Goal: Transaction & Acquisition: Book appointment/travel/reservation

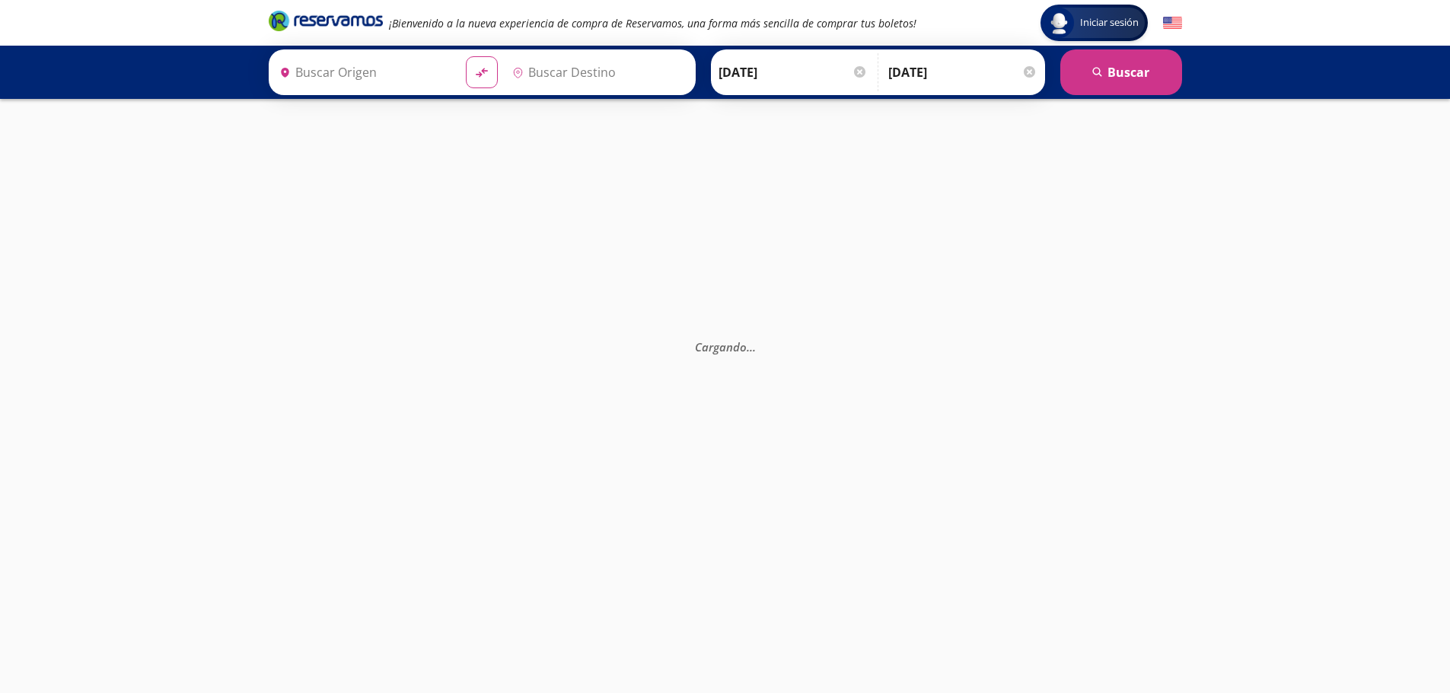
type input "[GEOGRAPHIC_DATA], [GEOGRAPHIC_DATA]"
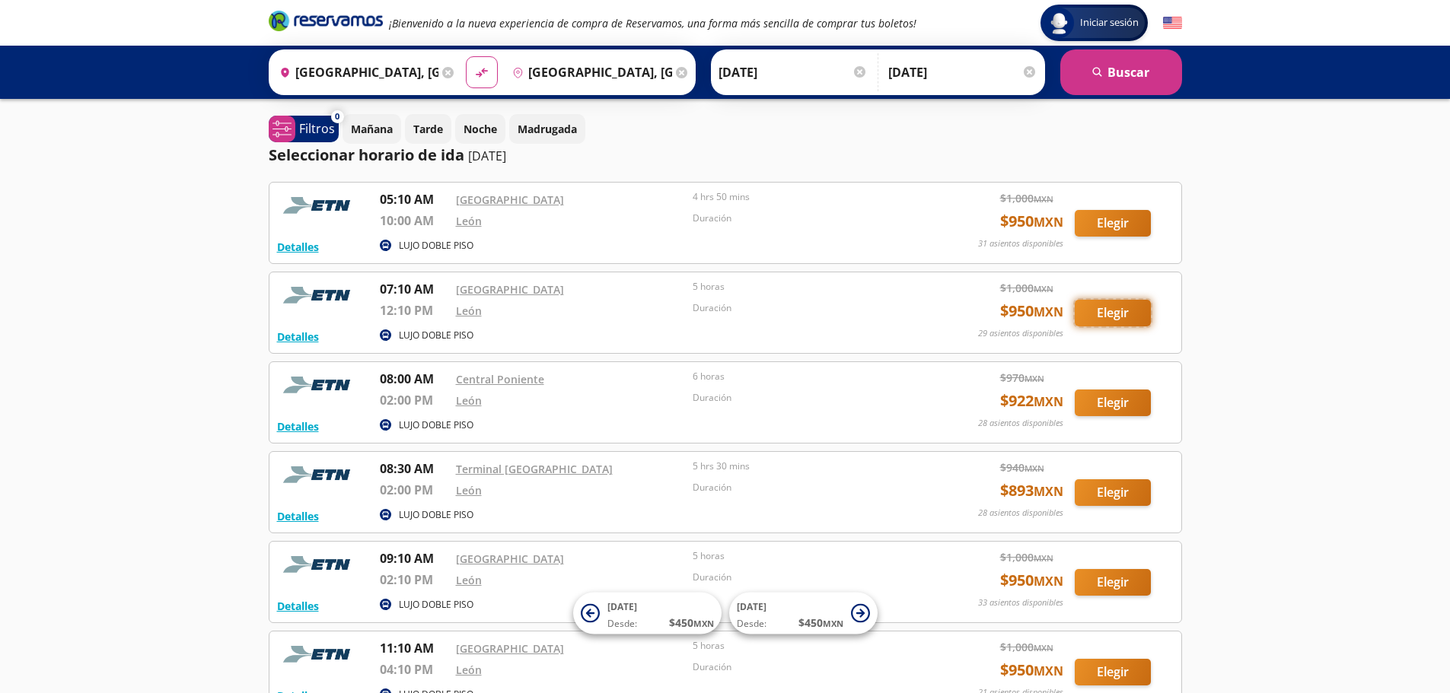
click at [1112, 315] on button "Elegir" at bounding box center [1112, 313] width 76 height 27
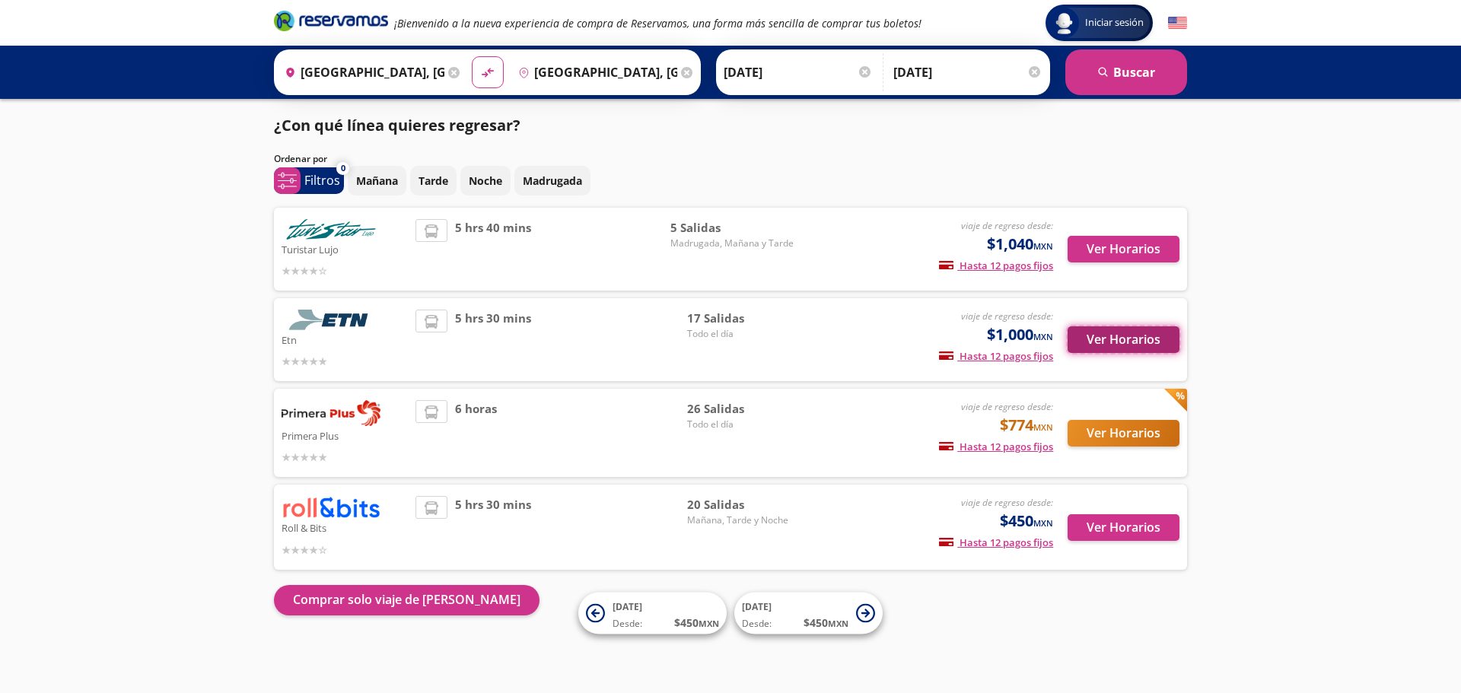
click at [1111, 344] on button "Ver Horarios" at bounding box center [1124, 339] width 112 height 27
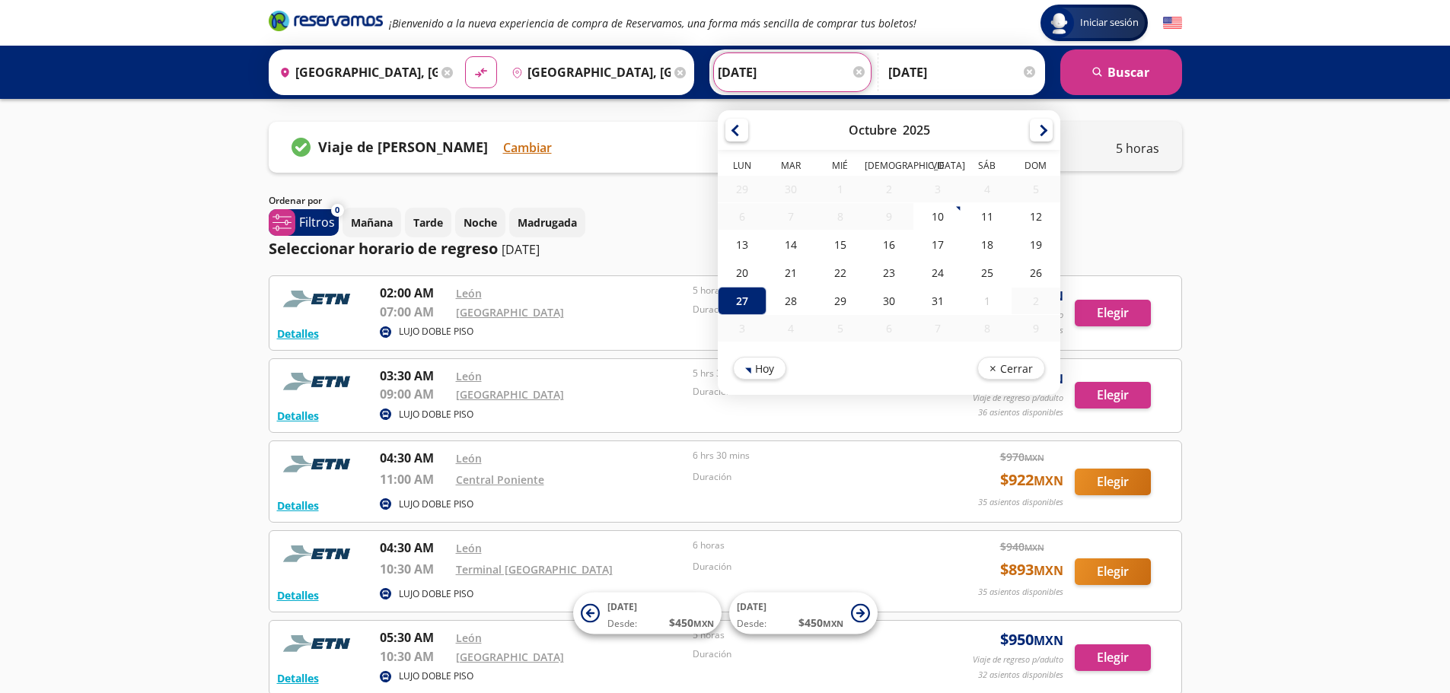
click at [760, 65] on input "[DATE]" at bounding box center [792, 72] width 149 height 38
click at [743, 299] on div "27" at bounding box center [742, 301] width 49 height 28
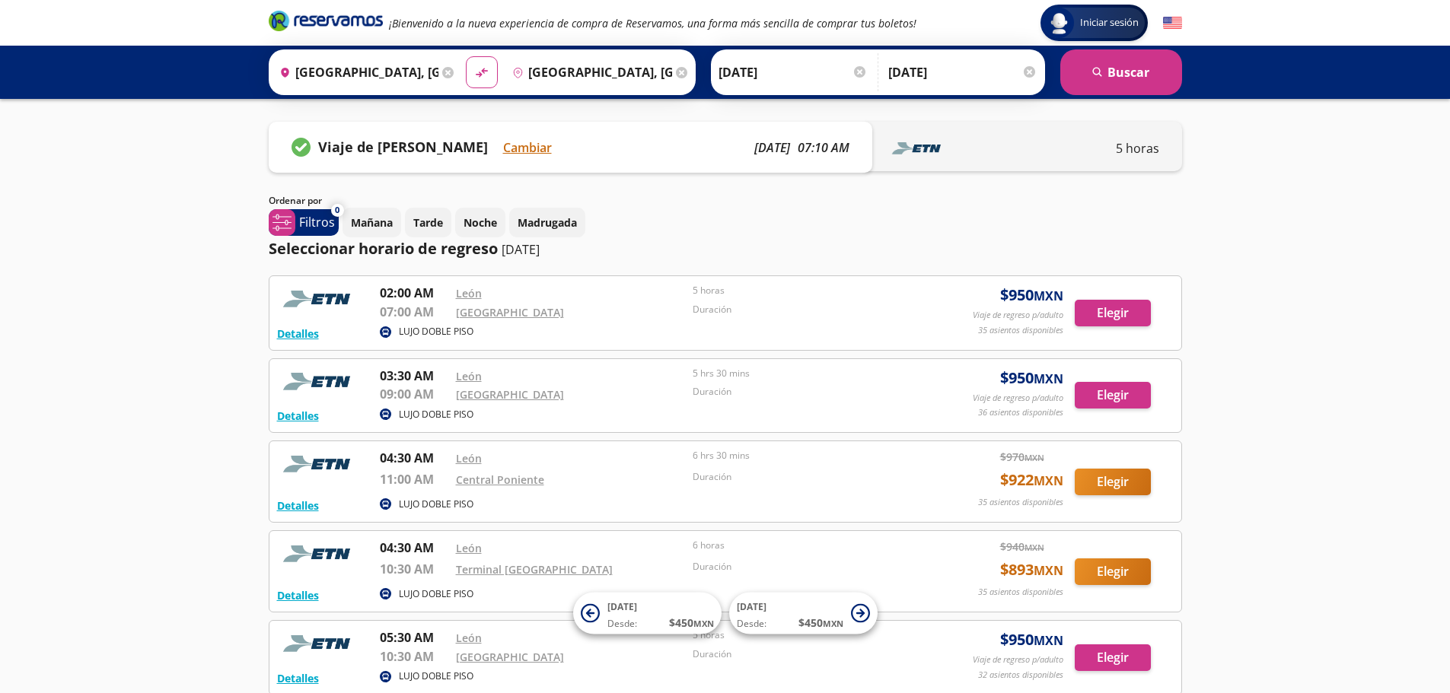
click at [945, 152] on img at bounding box center [917, 148] width 61 height 23
click at [754, 148] on p "lun. 27 octubre" at bounding box center [772, 147] width 36 height 18
click at [492, 138] on div "Viaje de ida seleccionado Cambiar" at bounding box center [421, 147] width 260 height 21
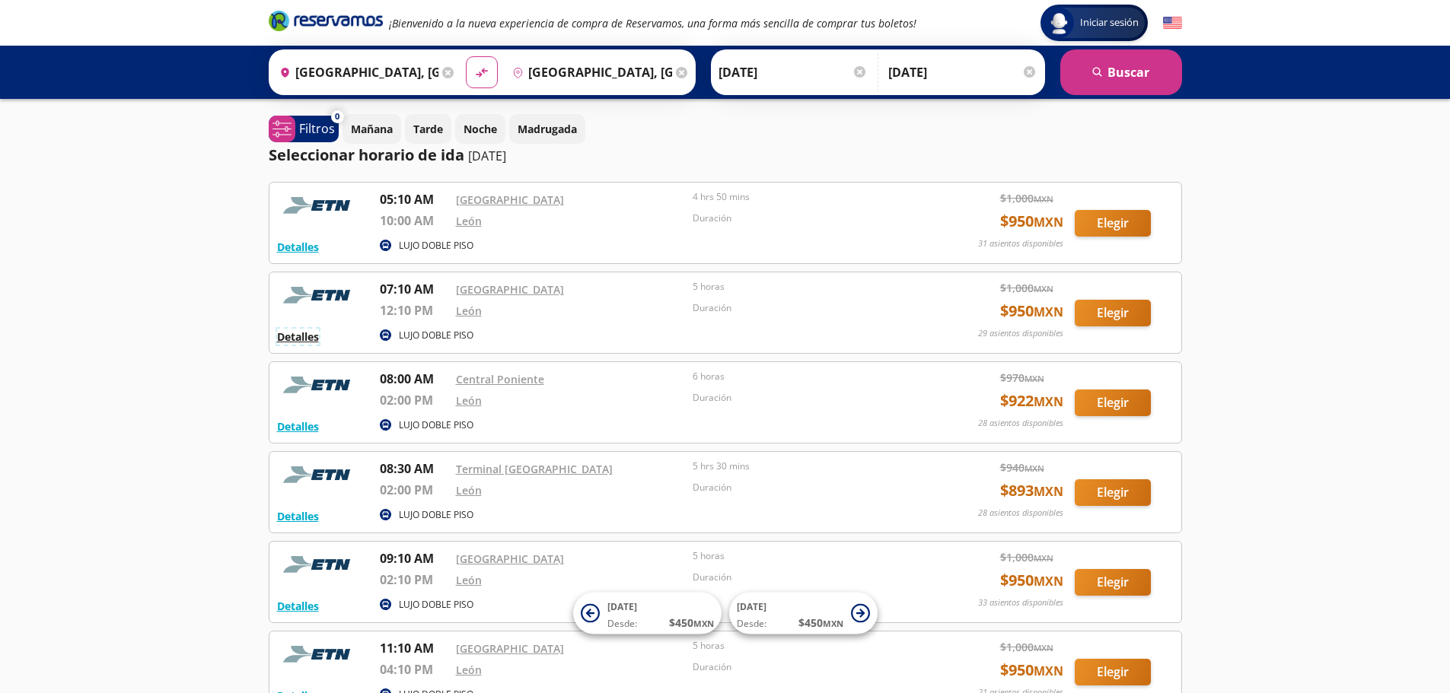
click at [302, 336] on button "Detalles" at bounding box center [298, 337] width 42 height 16
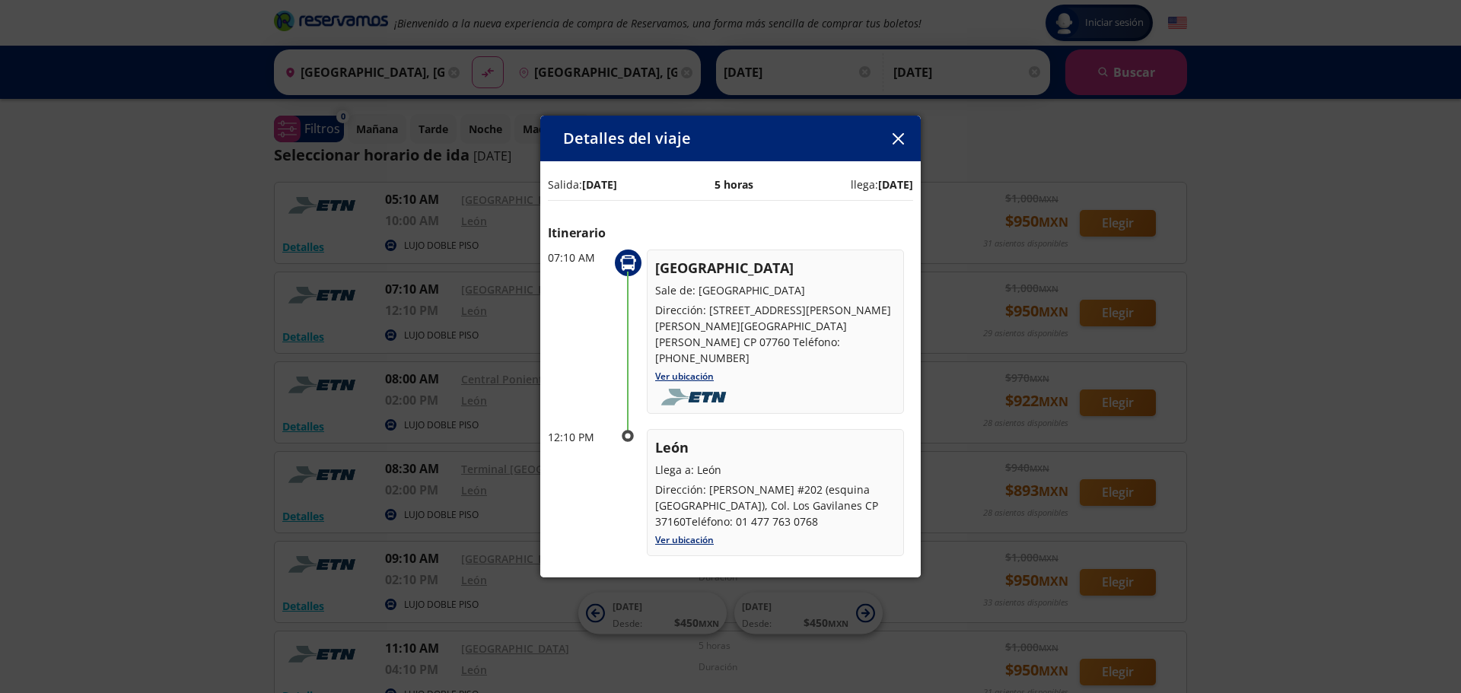
click at [904, 135] on button "button" at bounding box center [898, 138] width 23 height 23
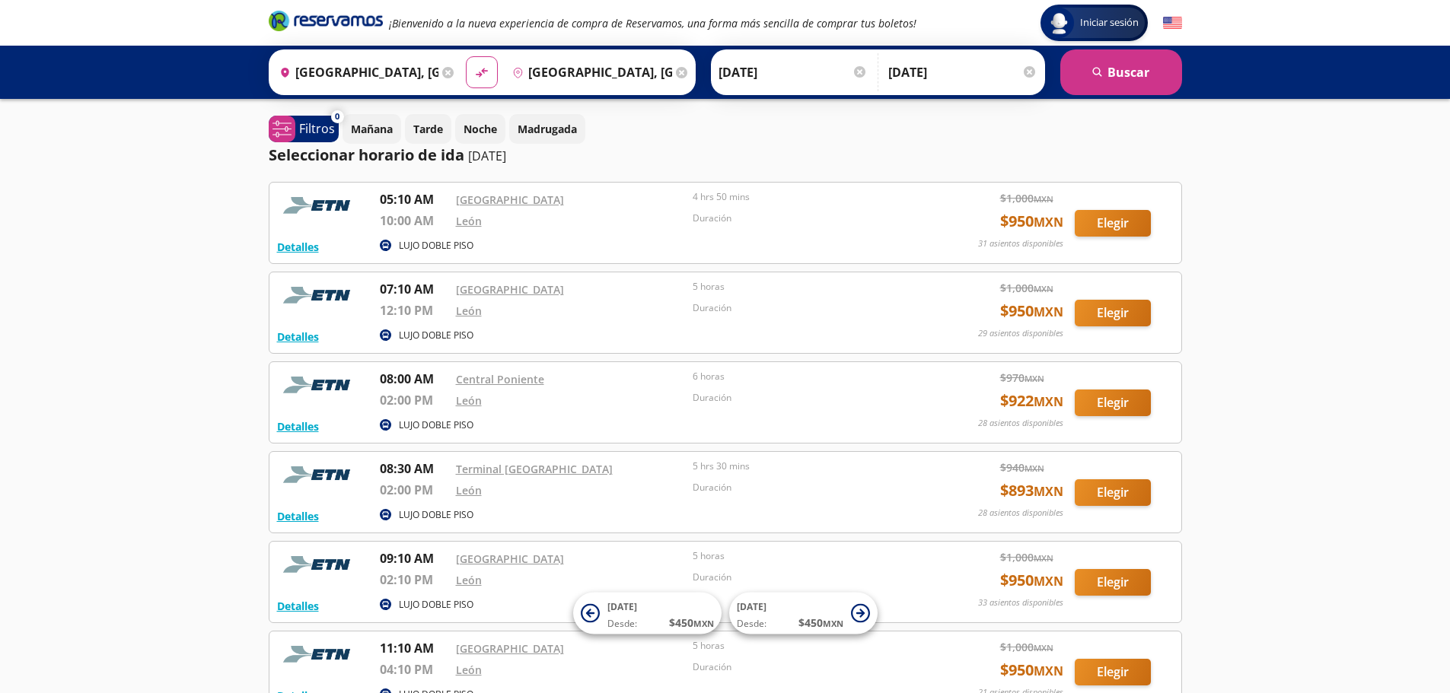
click at [360, 306] on img at bounding box center [319, 295] width 84 height 30
click at [406, 309] on p "12:10 PM" at bounding box center [414, 310] width 68 height 18
click at [422, 329] on p "LUJO DOBLE PISO" at bounding box center [436, 336] width 75 height 14
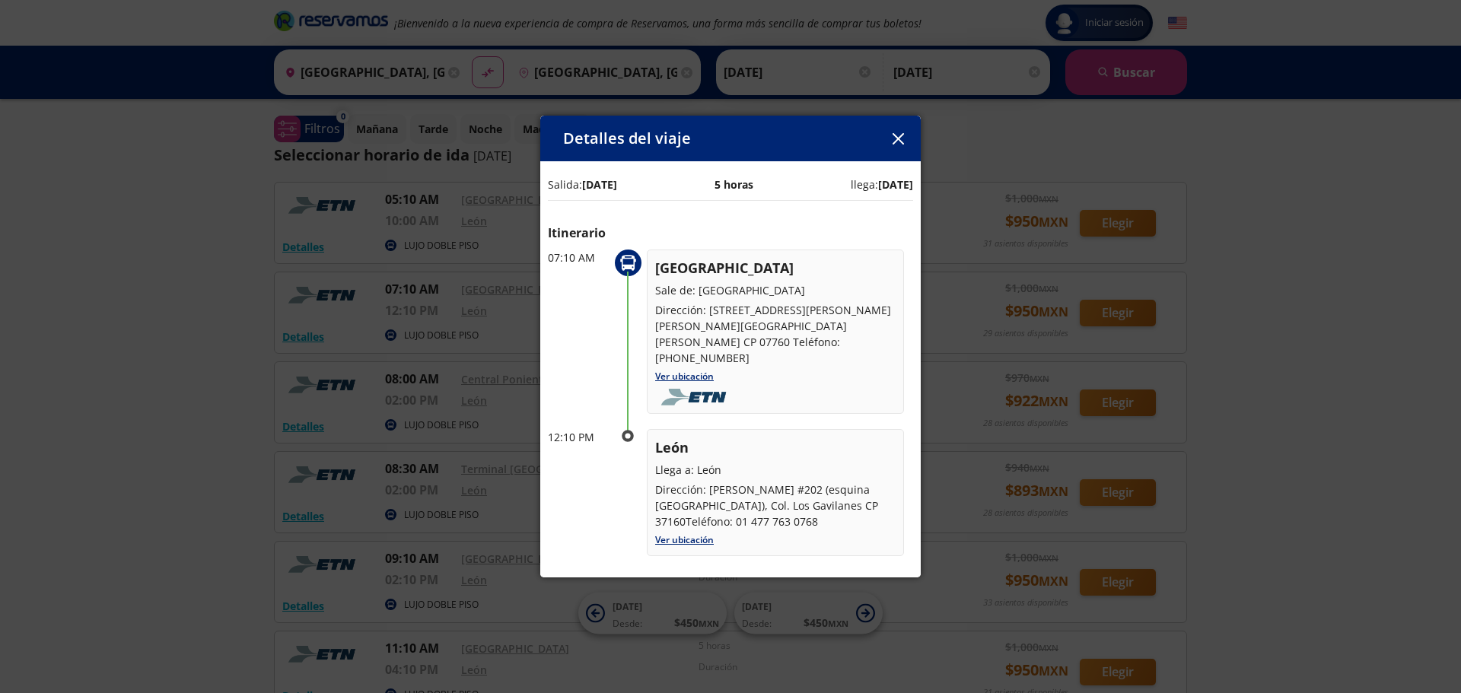
click at [427, 333] on div "Detalles del viaje Salida: 27 Oct 25 5 horas llega: 27 Oct 25 Itinerario 07:10 …" at bounding box center [730, 346] width 1461 height 693
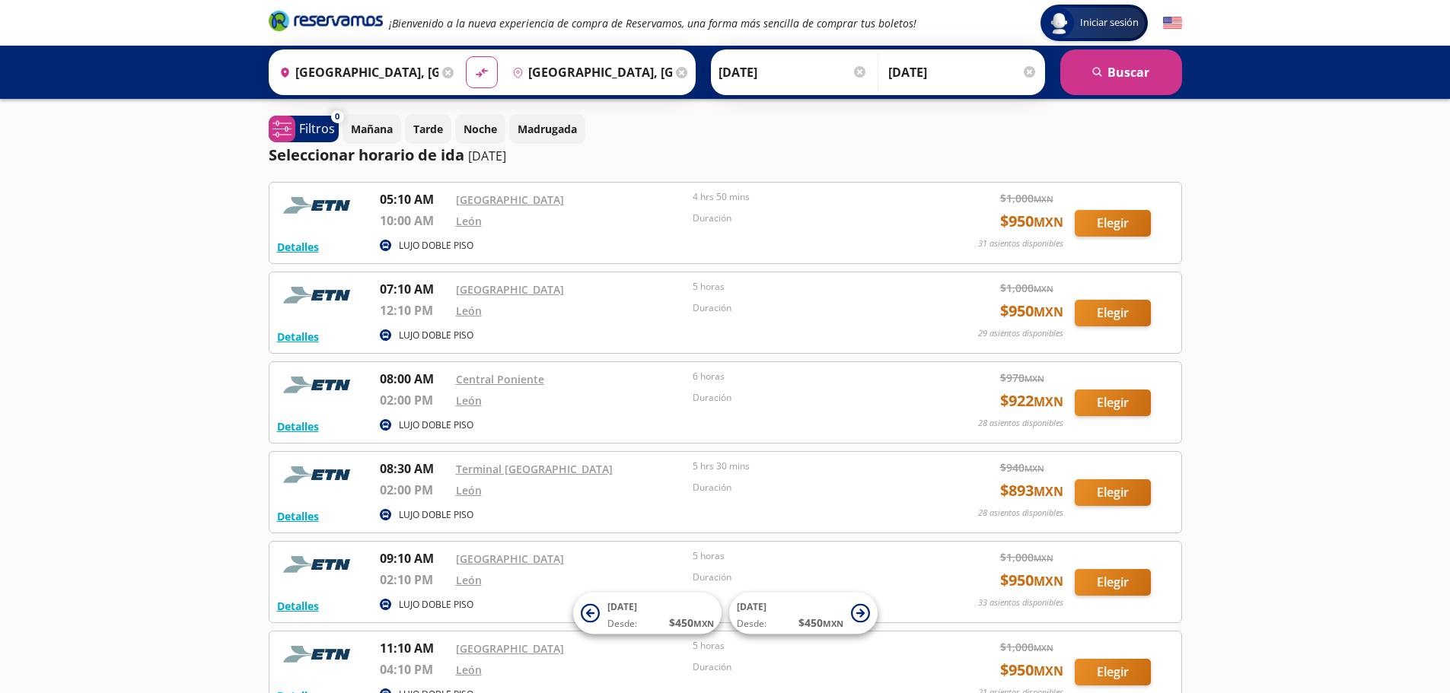
click at [422, 302] on p "12:10 PM" at bounding box center [414, 310] width 68 height 18
click at [496, 288] on link "[GEOGRAPHIC_DATA]" at bounding box center [510, 289] width 108 height 14
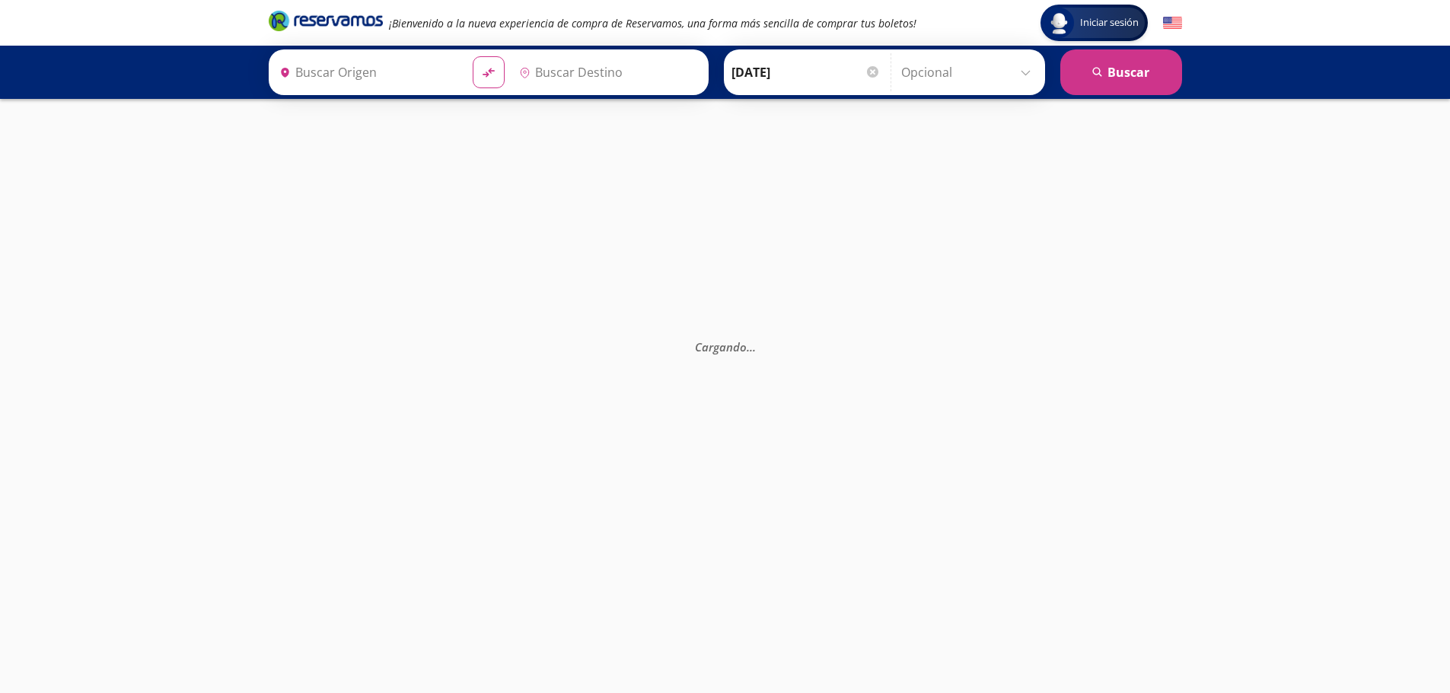
type input "[GEOGRAPHIC_DATA], [GEOGRAPHIC_DATA]"
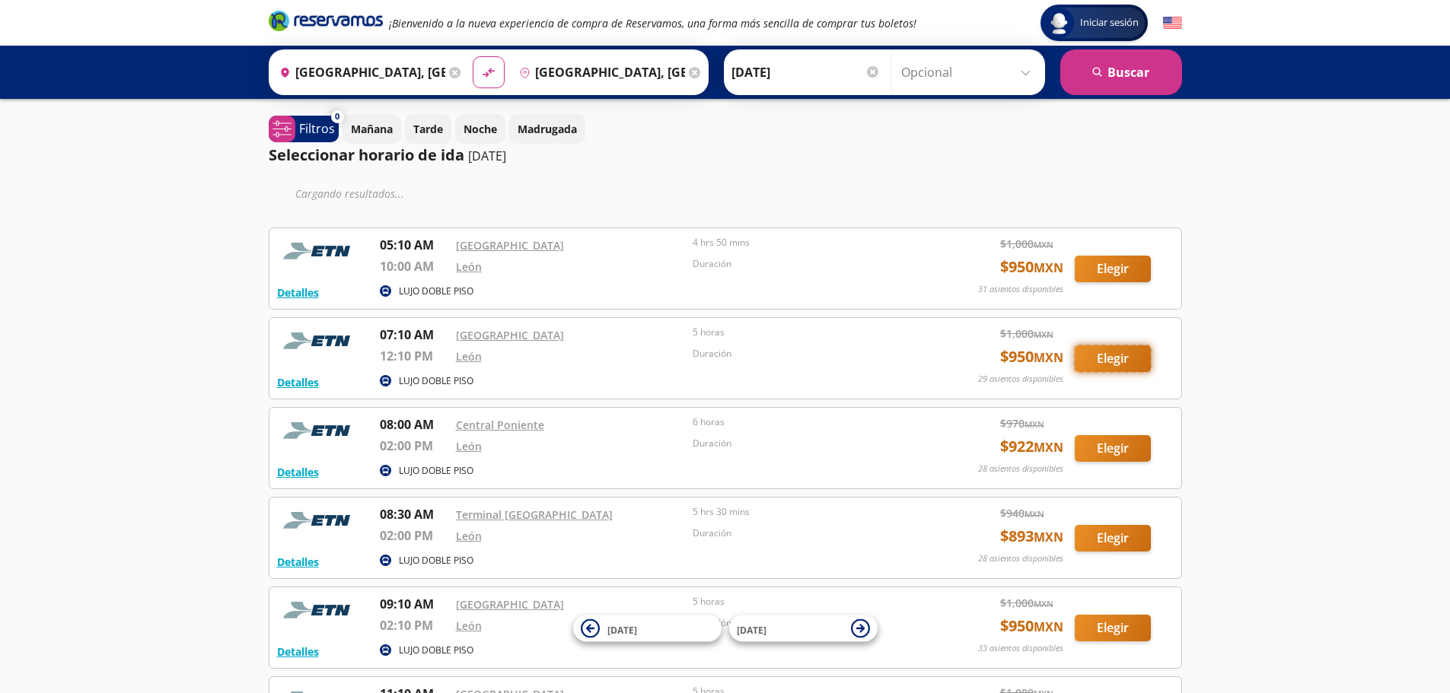
click at [1115, 350] on button "Elegir" at bounding box center [1112, 358] width 76 height 27
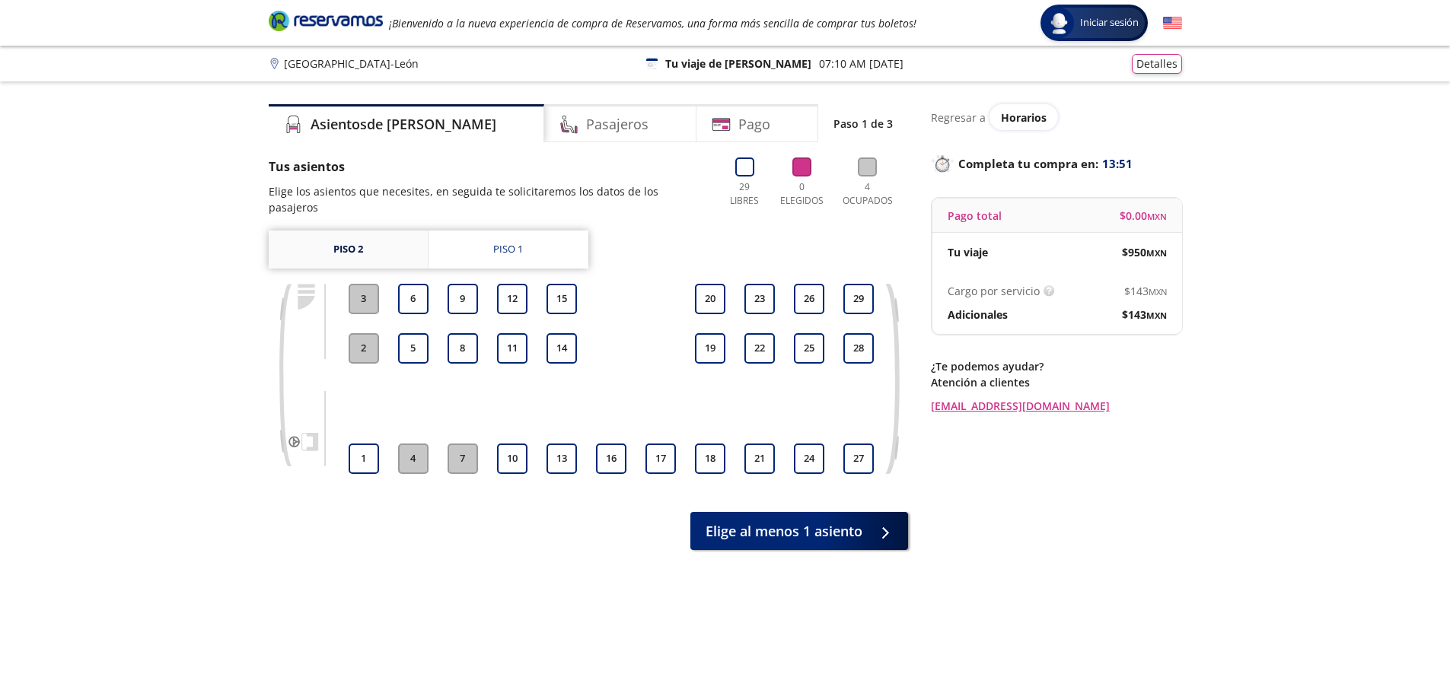
click at [394, 234] on link "Piso 2" at bounding box center [348, 250] width 159 height 38
click at [515, 242] on div "Piso 1" at bounding box center [508, 249] width 30 height 15
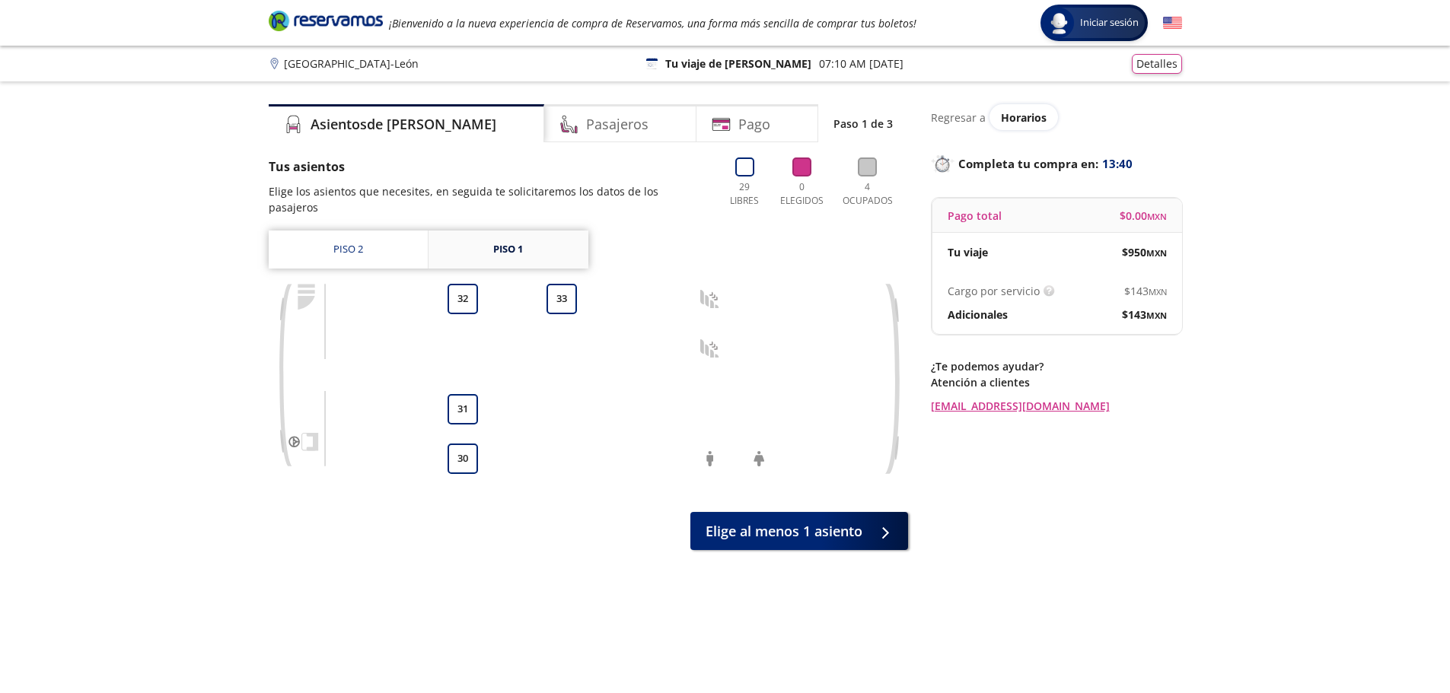
click at [506, 242] on div "Piso 1" at bounding box center [508, 249] width 30 height 15
drag, startPoint x: 367, startPoint y: 230, endPoint x: 400, endPoint y: 228, distance: 33.6
click at [368, 231] on link "Piso 2" at bounding box center [348, 250] width 159 height 38
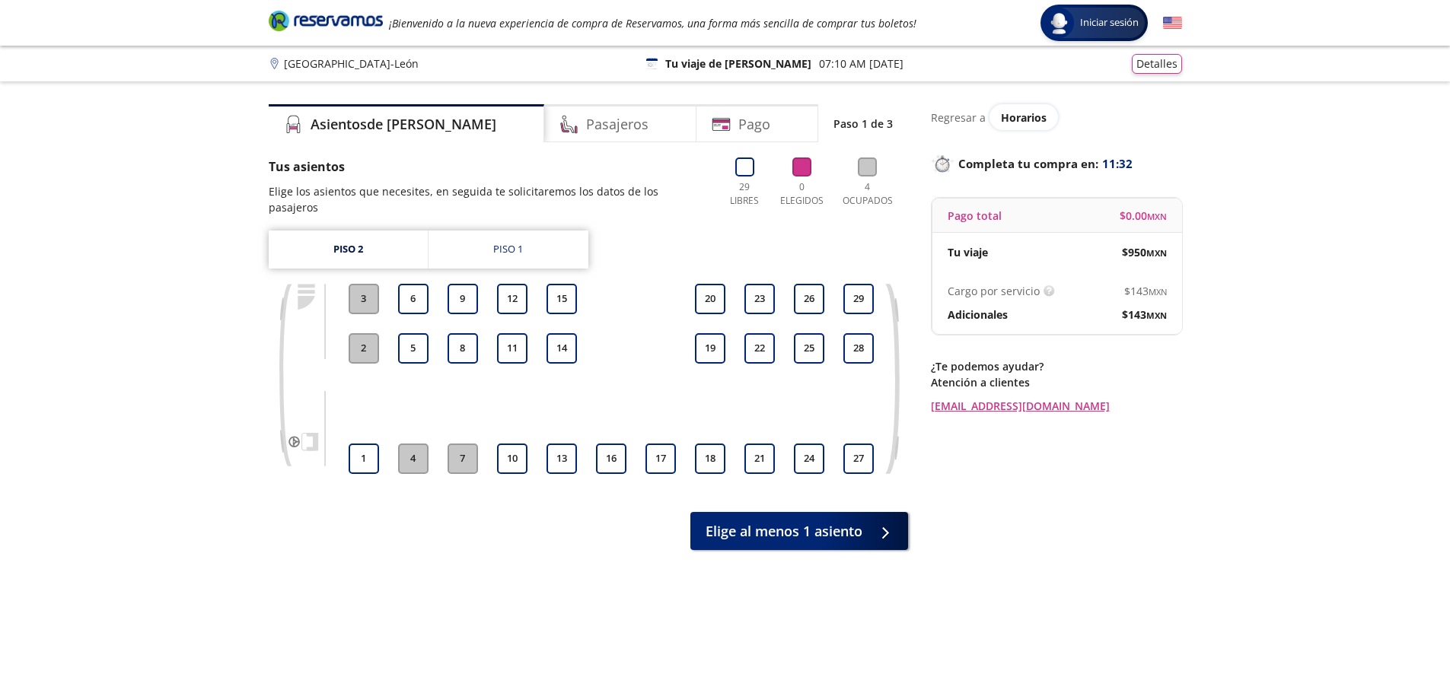
click at [531, 554] on div "Asientos de [PERSON_NAME] Pago Paso 1 de 3 Tus asientos Elige los asientos que …" at bounding box center [588, 398] width 639 height 589
click at [517, 242] on div "Piso 1" at bounding box center [508, 249] width 30 height 15
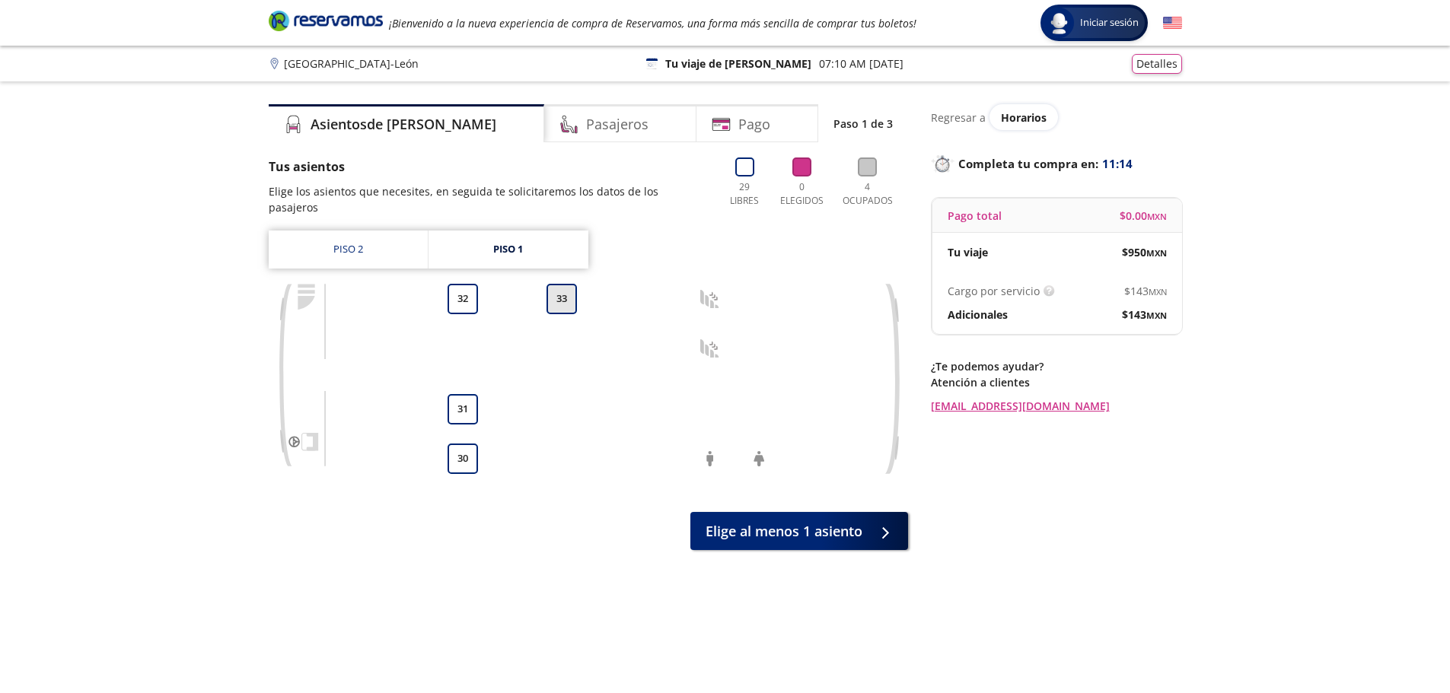
click at [562, 284] on button "33" at bounding box center [561, 299] width 30 height 30
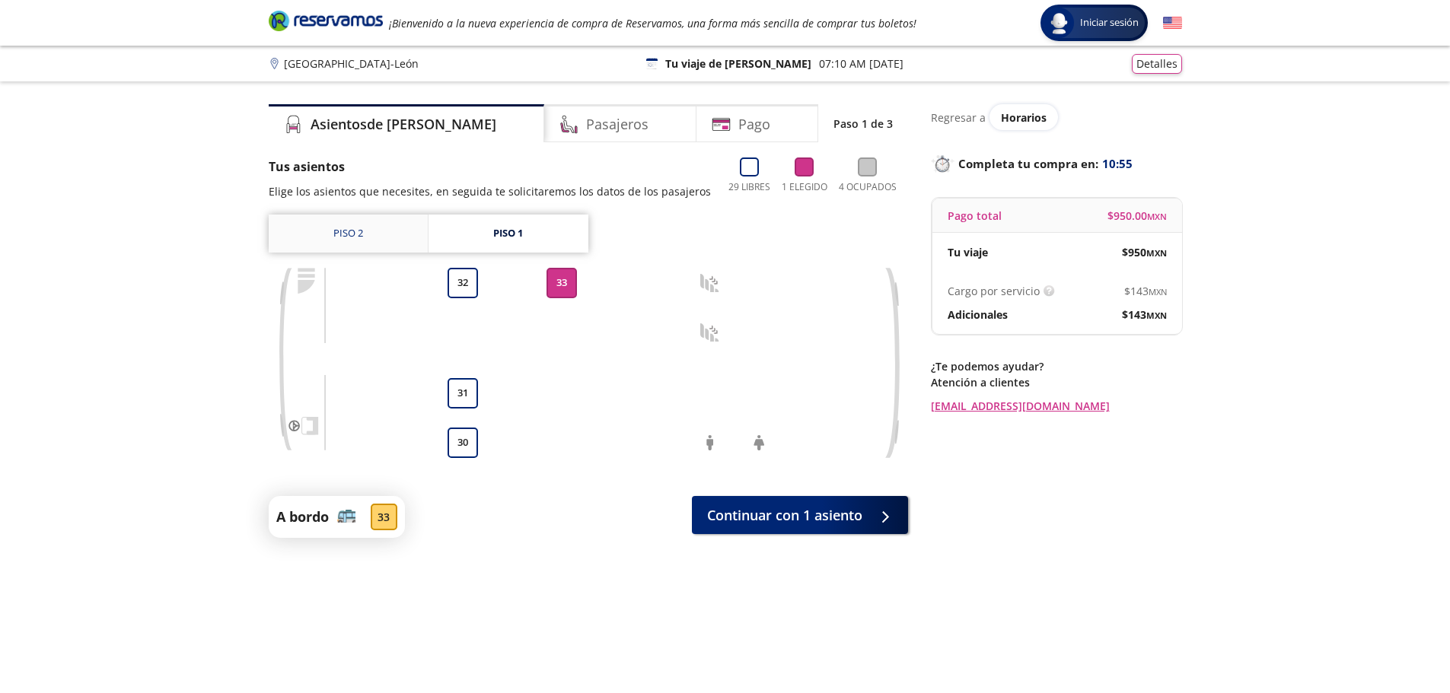
click at [373, 236] on link "Piso 2" at bounding box center [348, 234] width 159 height 38
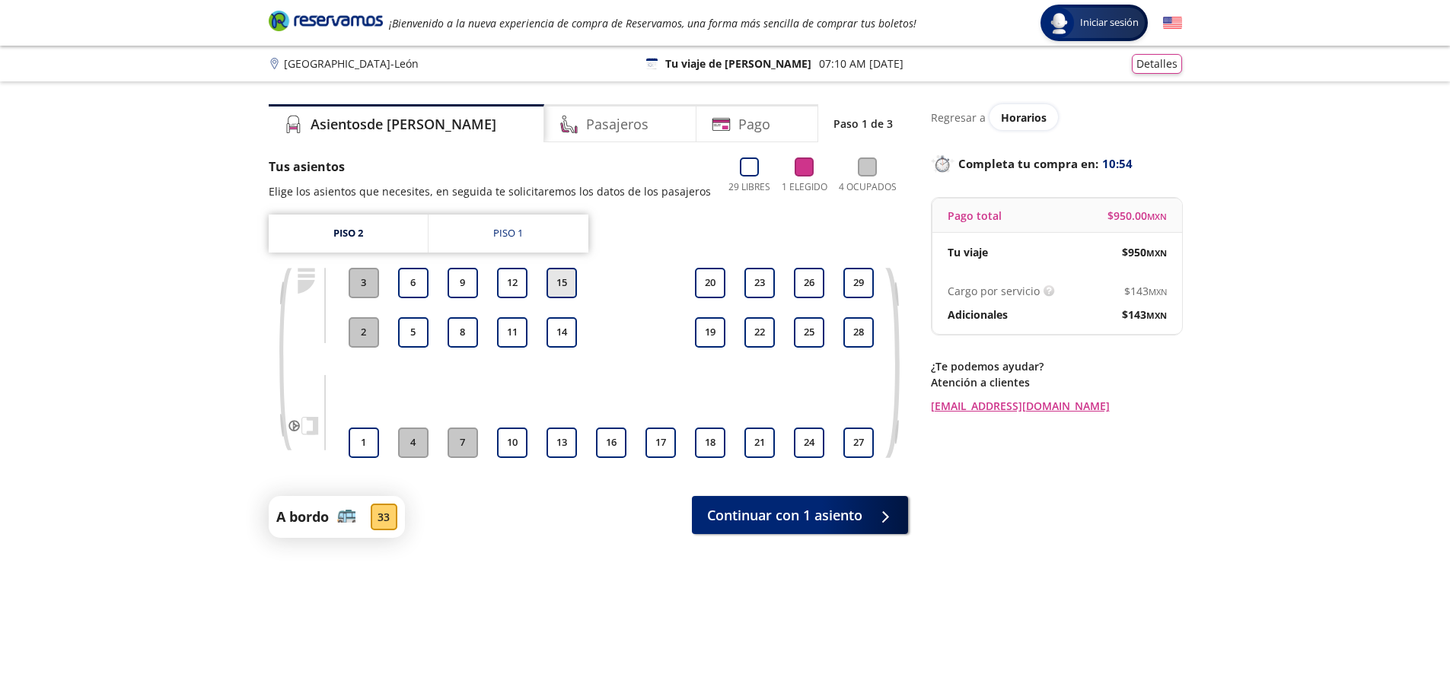
click at [559, 287] on button "15" at bounding box center [561, 283] width 30 height 30
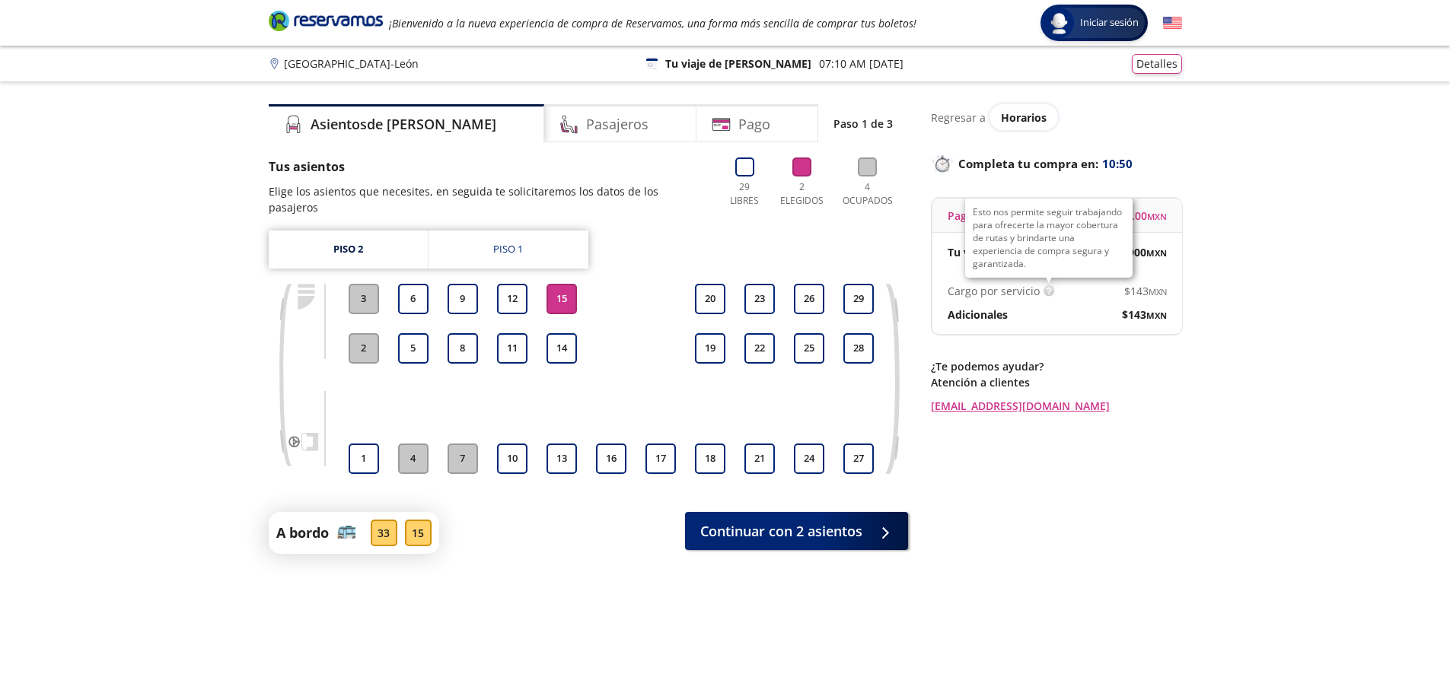
click at [1043, 288] on img at bounding box center [1048, 290] width 11 height 11
click at [1240, 477] on div "Group 9 Created with Sketch. Elige tus asientos Ciudad de [GEOGRAPHIC_DATA] Ini…" at bounding box center [725, 396] width 1450 height 792
click at [548, 289] on button "15" at bounding box center [561, 299] width 30 height 30
